Goal: Task Accomplishment & Management: Use online tool/utility

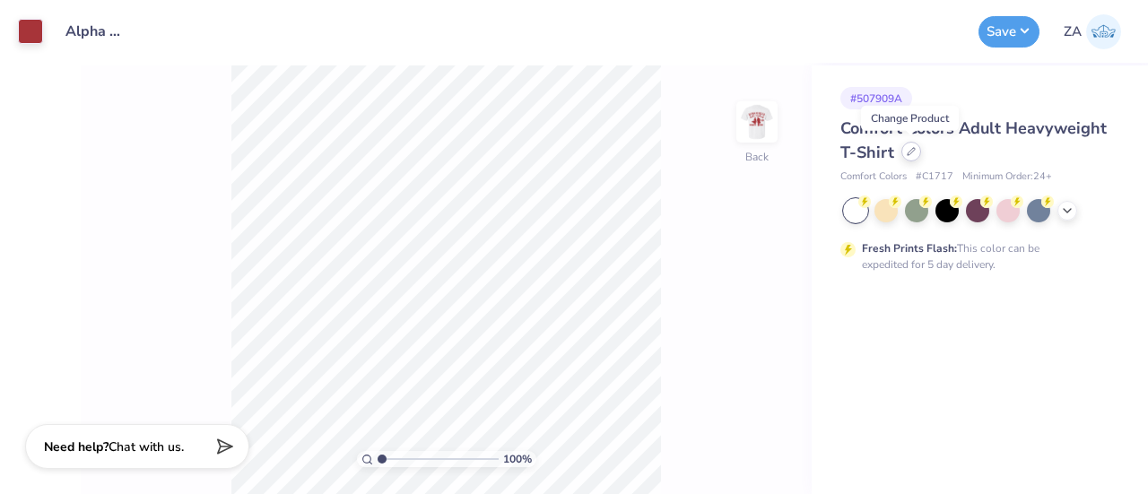
click at [903, 155] on div at bounding box center [912, 152] width 20 height 20
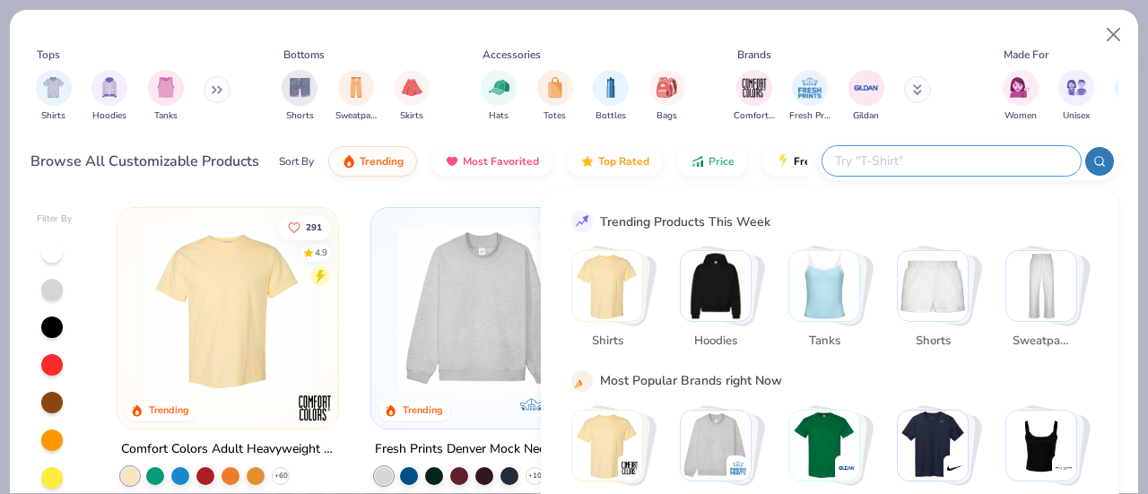
click at [971, 152] on input "text" at bounding box center [950, 161] width 235 height 21
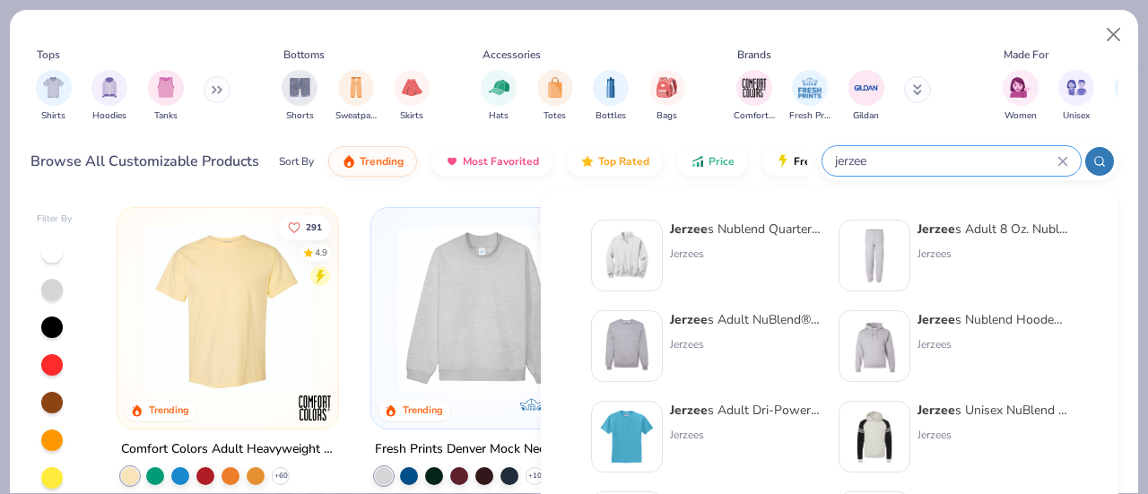
type input "jerzee"
click at [680, 340] on div "Jerzees" at bounding box center [745, 344] width 151 height 16
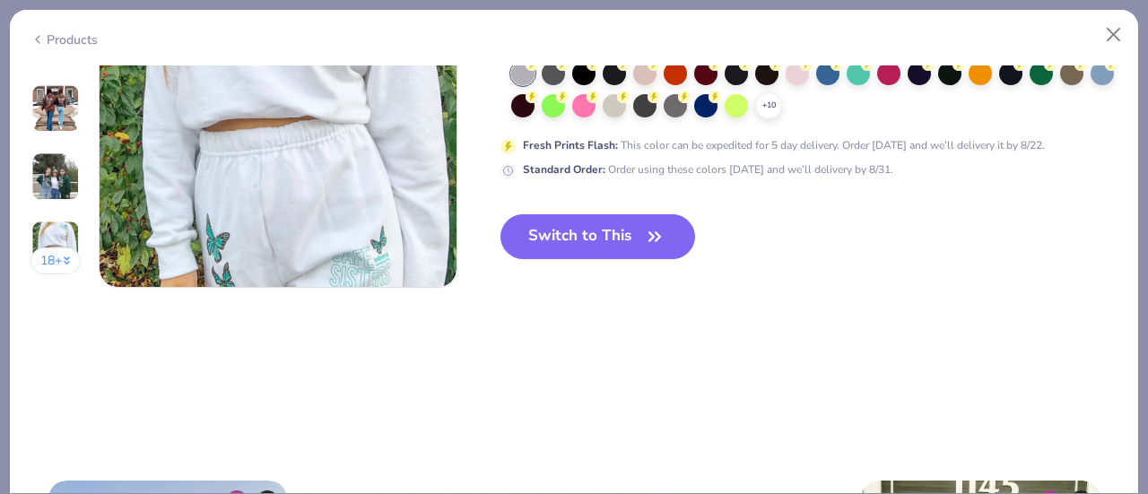
scroll to position [2548, 0]
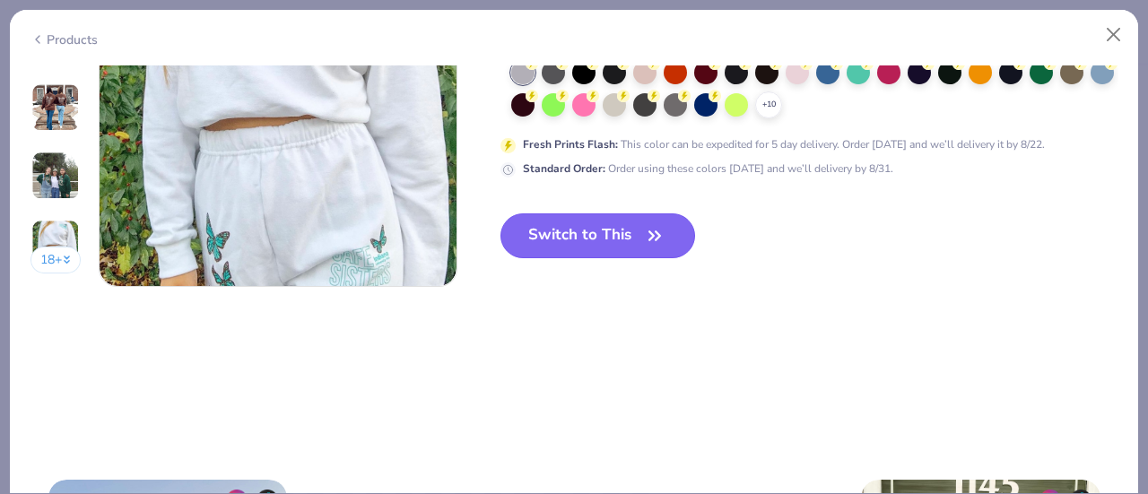
click at [636, 234] on button "Switch to This" at bounding box center [598, 235] width 195 height 45
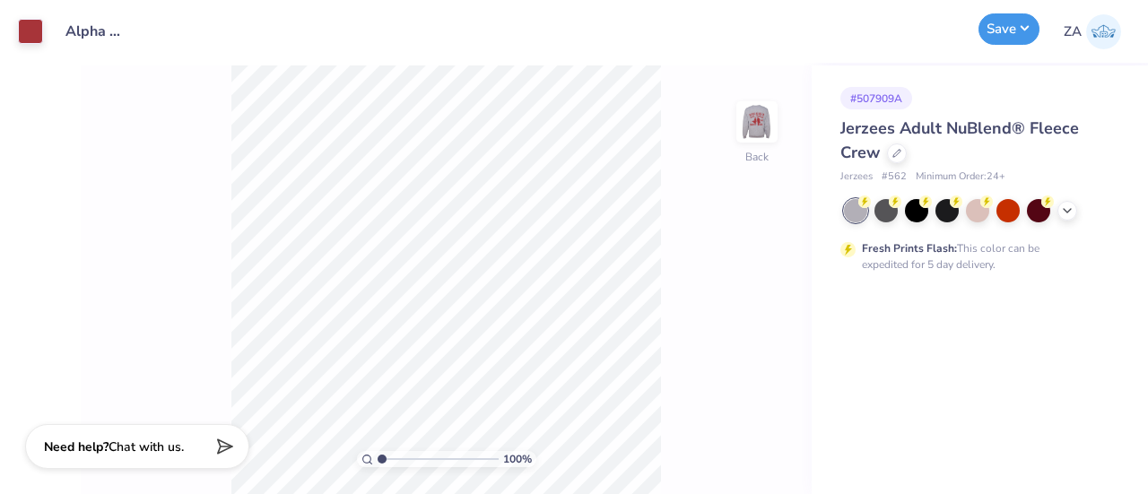
click at [1032, 30] on button "Save" at bounding box center [1009, 28] width 61 height 31
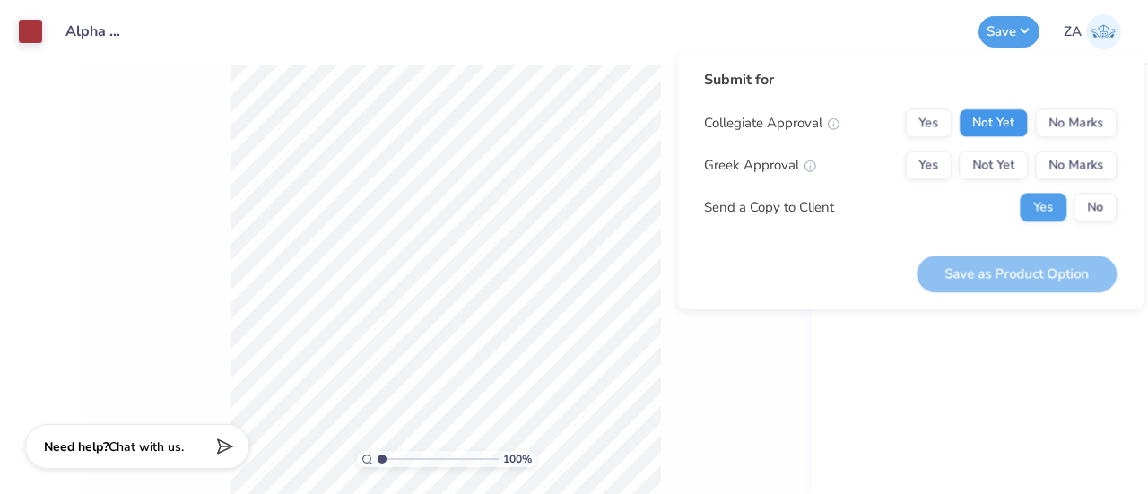
click at [983, 129] on button "Not Yet" at bounding box center [993, 123] width 69 height 29
click at [984, 169] on button "Not Yet" at bounding box center [993, 165] width 69 height 29
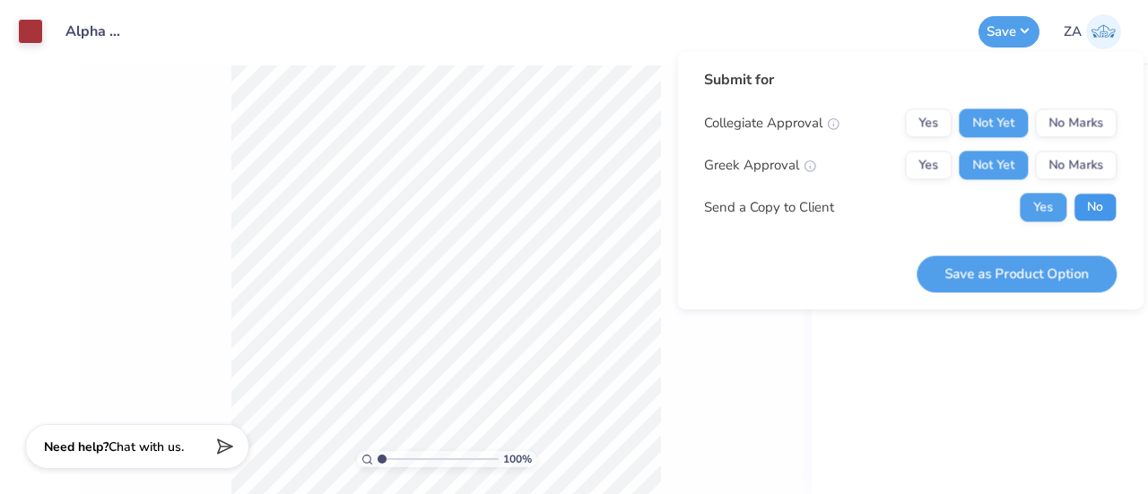
click at [1085, 214] on button "No" at bounding box center [1095, 207] width 43 height 29
click at [858, 390] on div "# 507909A Jerzees Adult NuBlend® Fleece Crew Jerzees # 562 Minimum Order: 24 + …" at bounding box center [980, 279] width 336 height 429
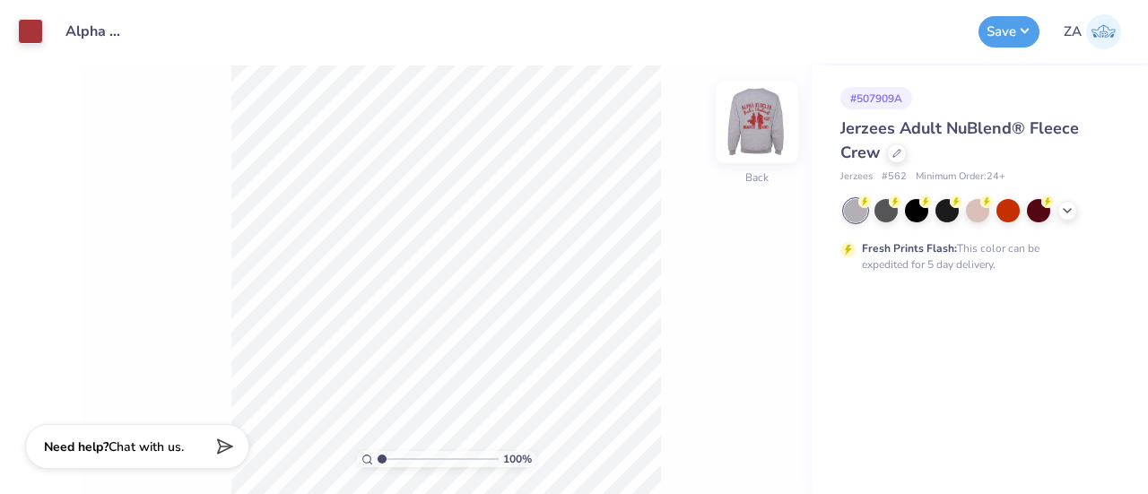
click at [770, 123] on img at bounding box center [757, 122] width 72 height 72
click at [1010, 29] on button "Save" at bounding box center [1009, 28] width 61 height 31
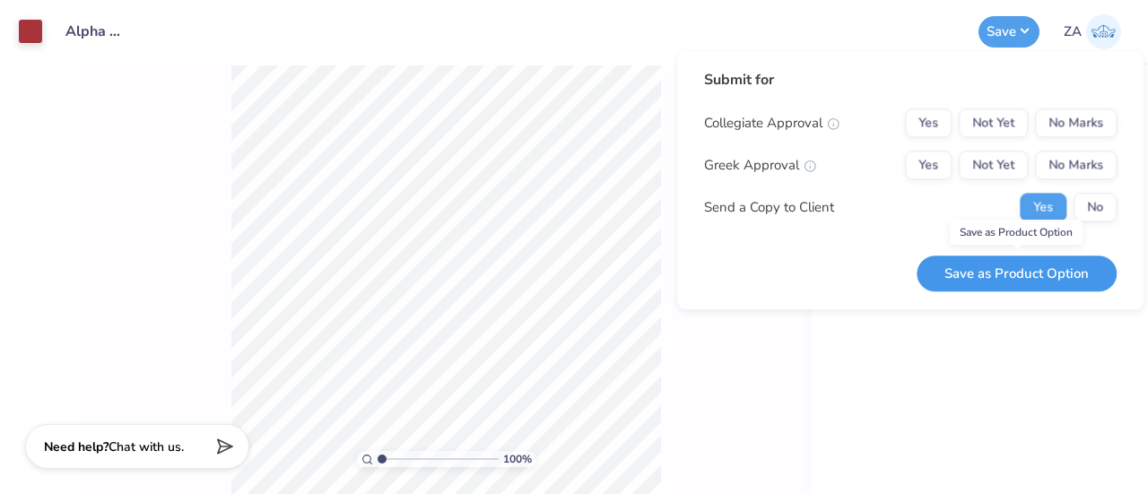
click at [1026, 274] on button "Save as Product Option" at bounding box center [1017, 274] width 200 height 37
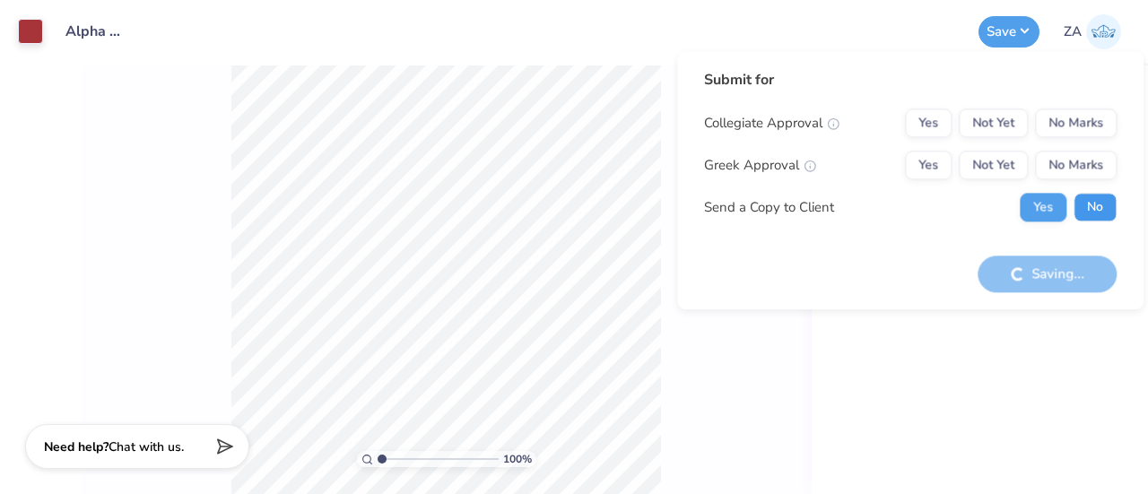
click at [1085, 212] on button "No" at bounding box center [1095, 207] width 43 height 29
click at [1005, 135] on button "Not Yet" at bounding box center [993, 123] width 69 height 29
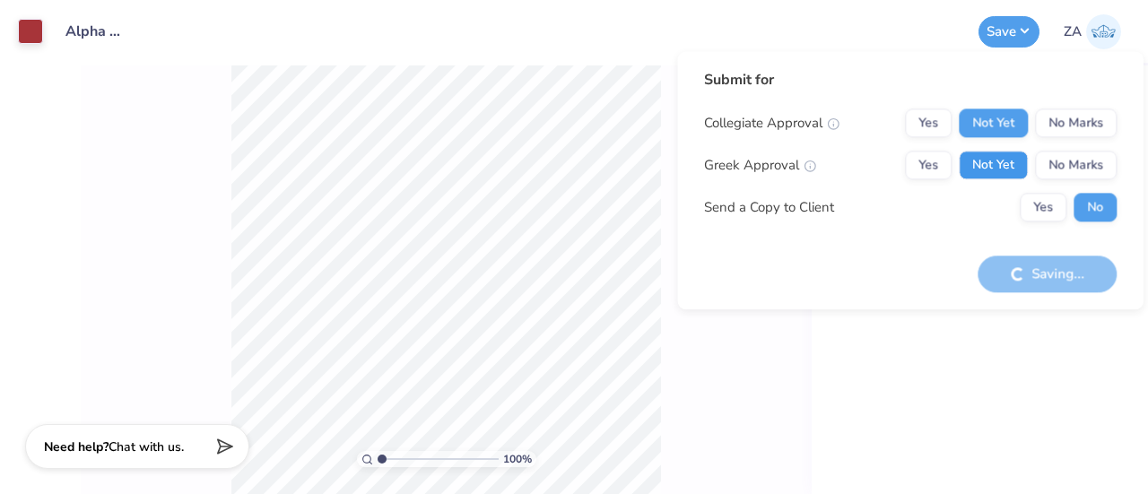
click at [1001, 173] on button "Not Yet" at bounding box center [993, 165] width 69 height 29
